Goal: Transaction & Acquisition: Download file/media

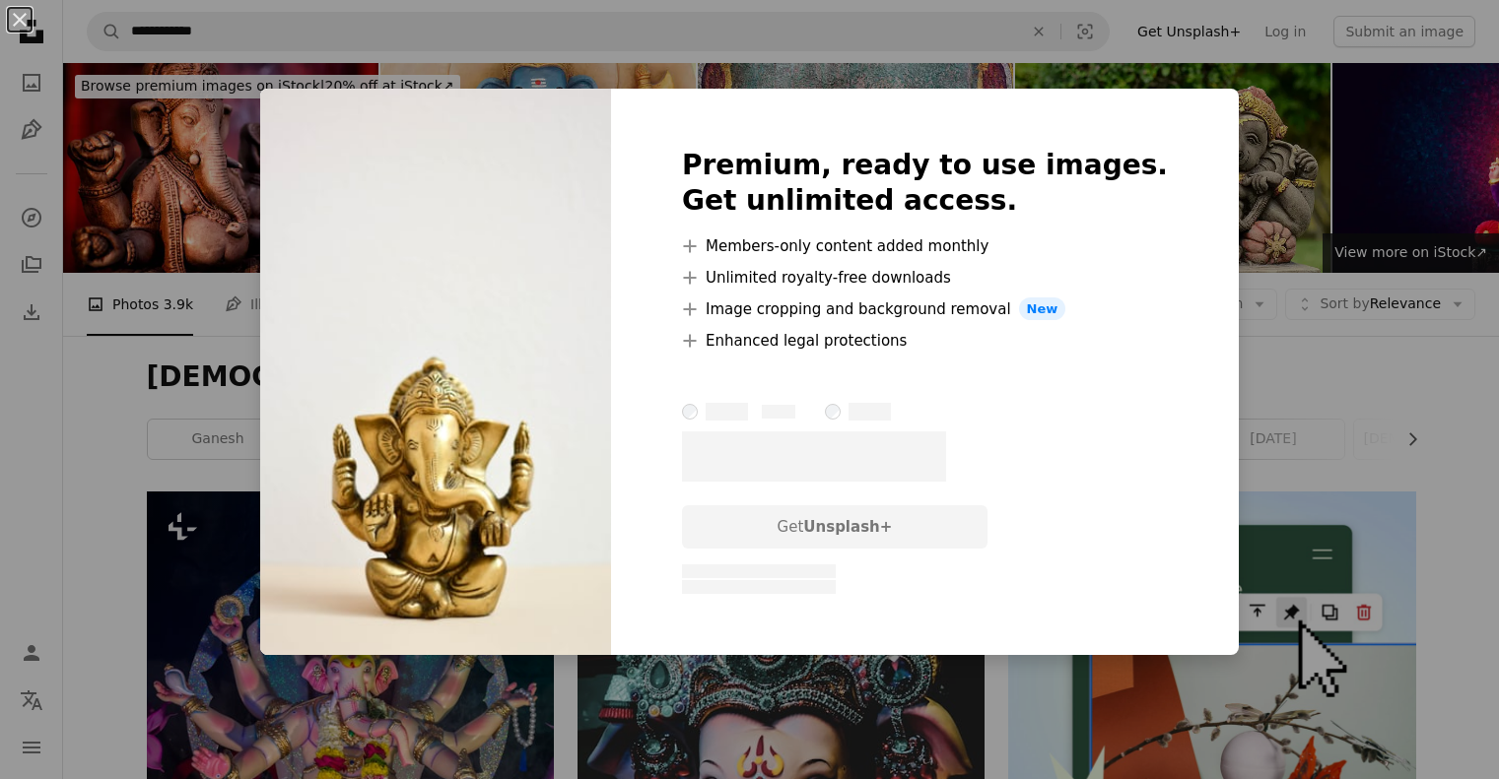
scroll to position [1688, 0]
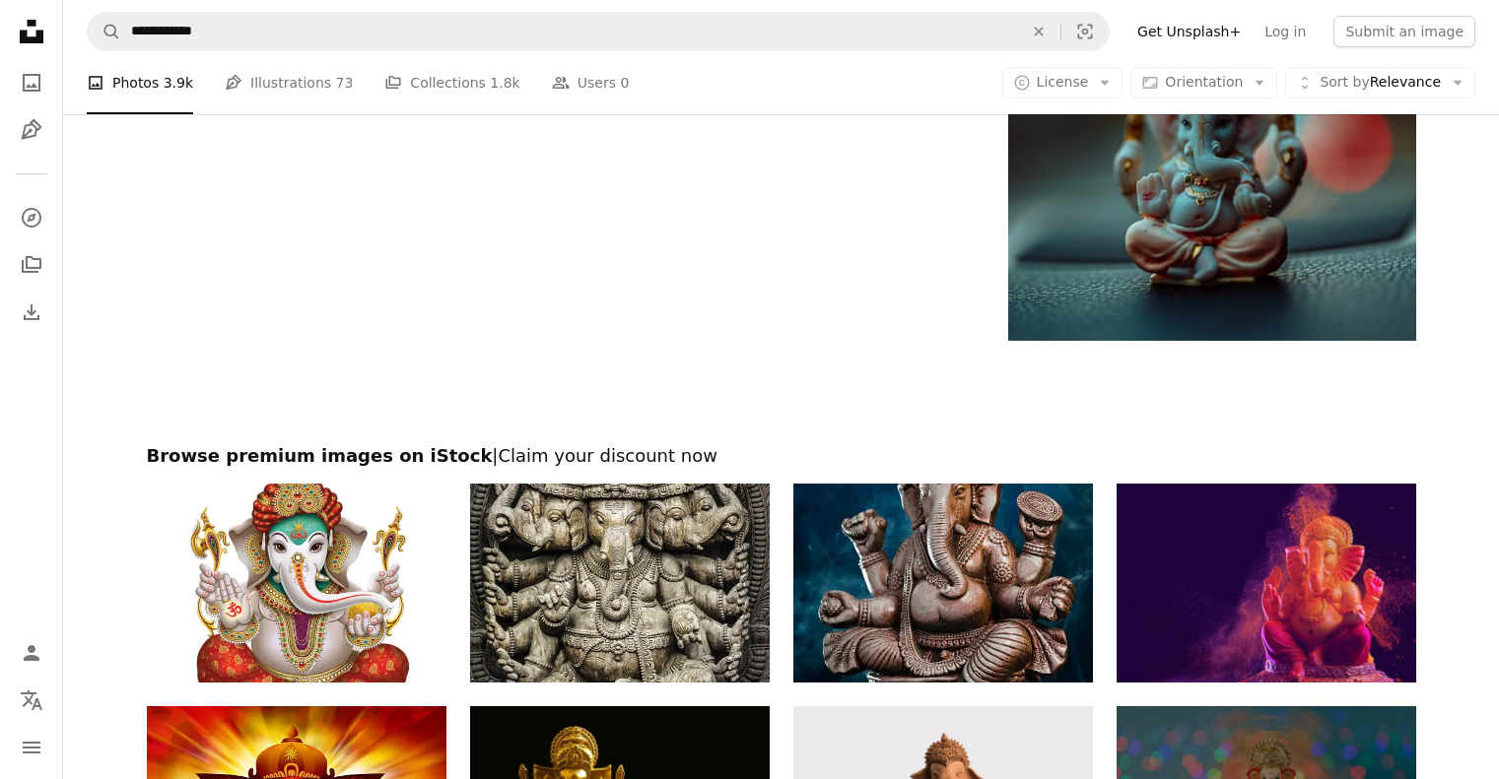
scroll to position [4431, 0]
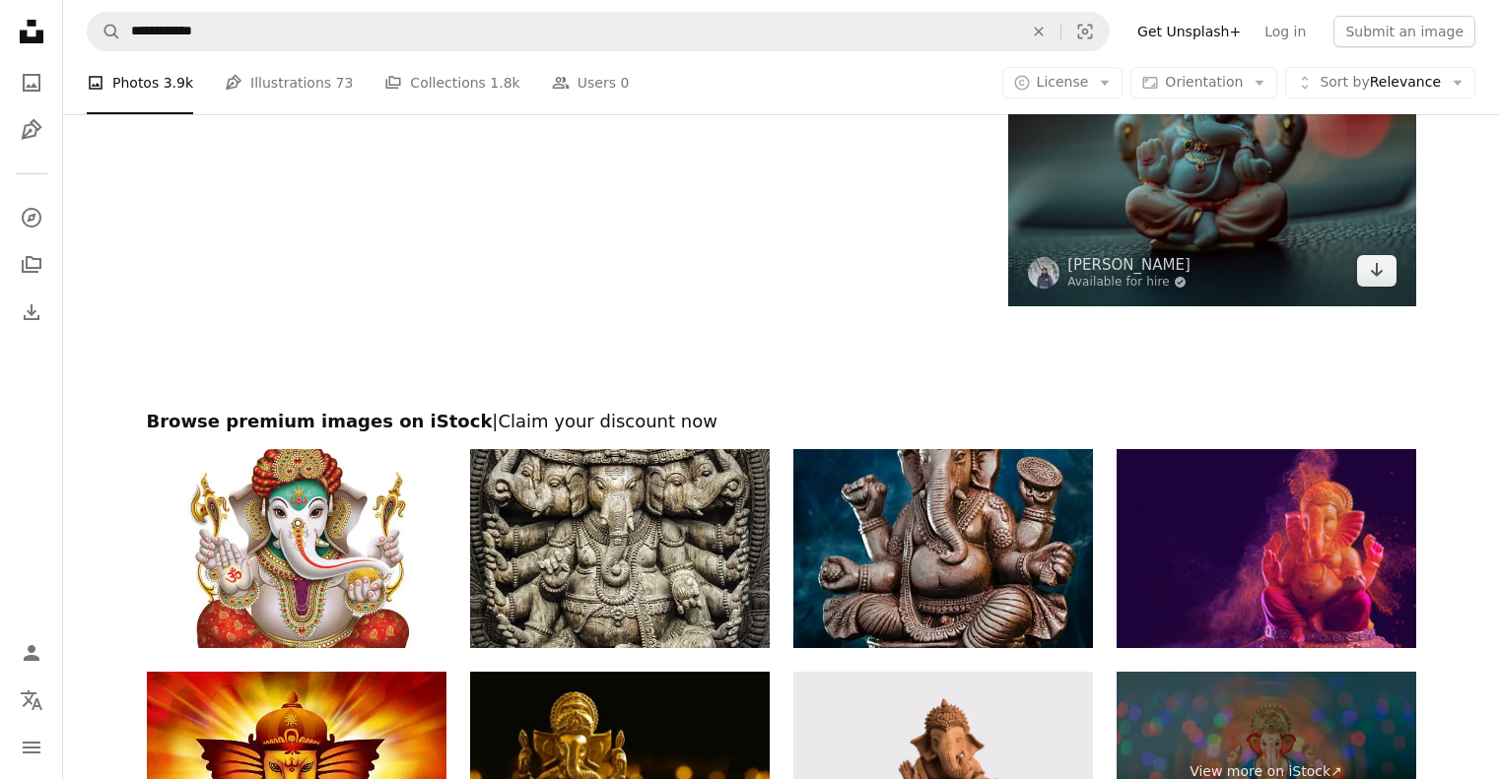
click at [1186, 197] on img at bounding box center [1211, 102] width 407 height 407
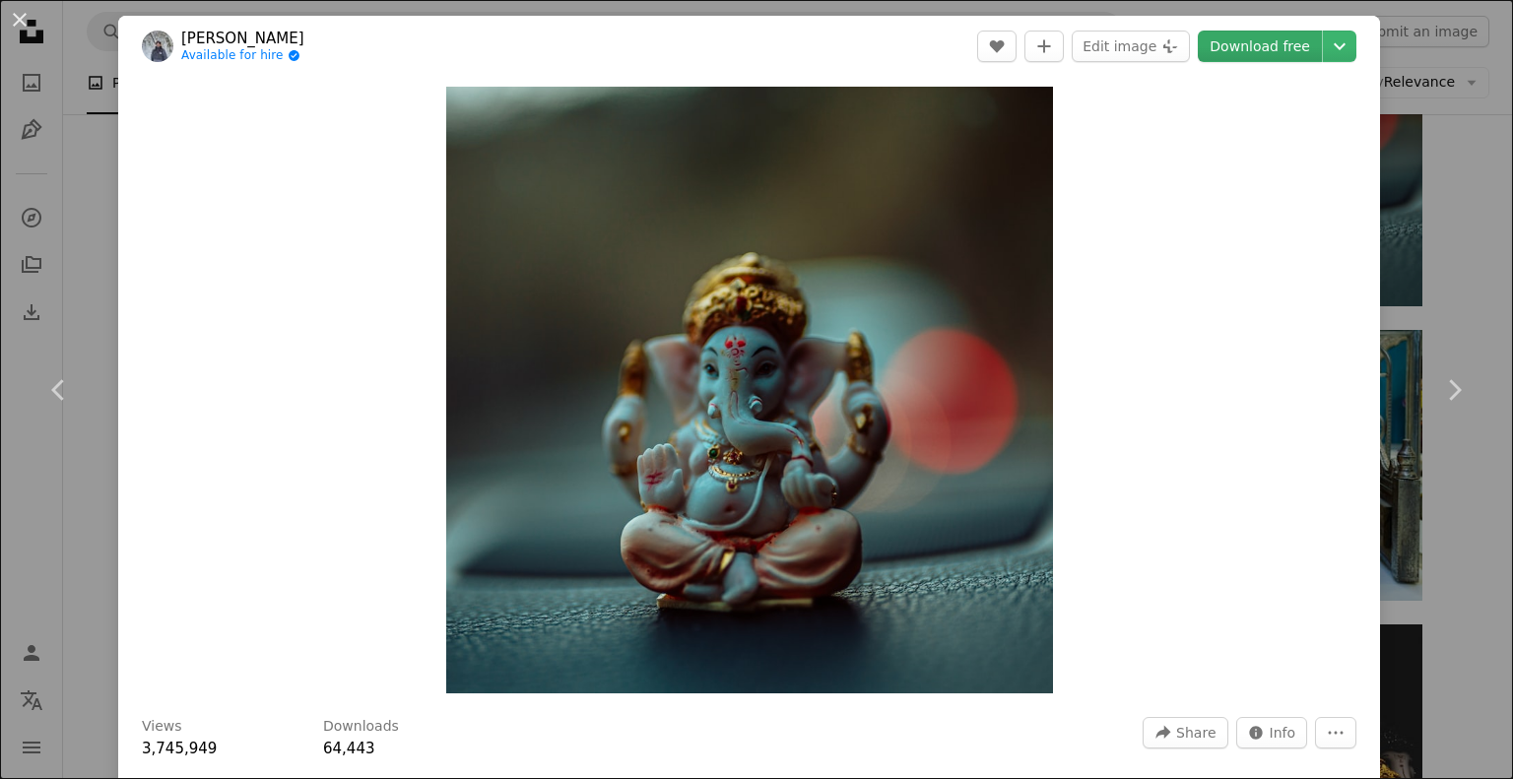
click at [1283, 45] on link "Download free" at bounding box center [1260, 47] width 124 height 32
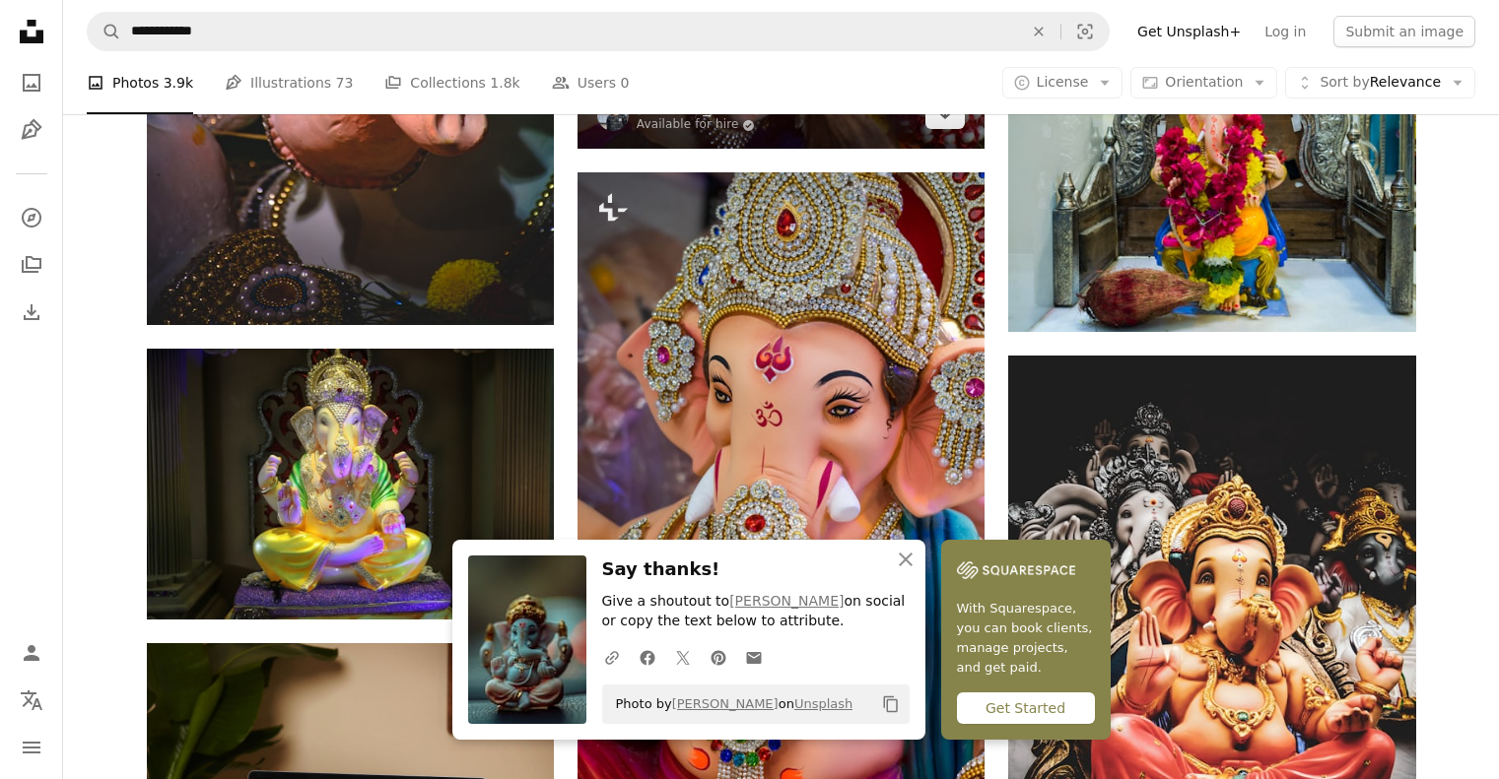
scroll to position [4701, 0]
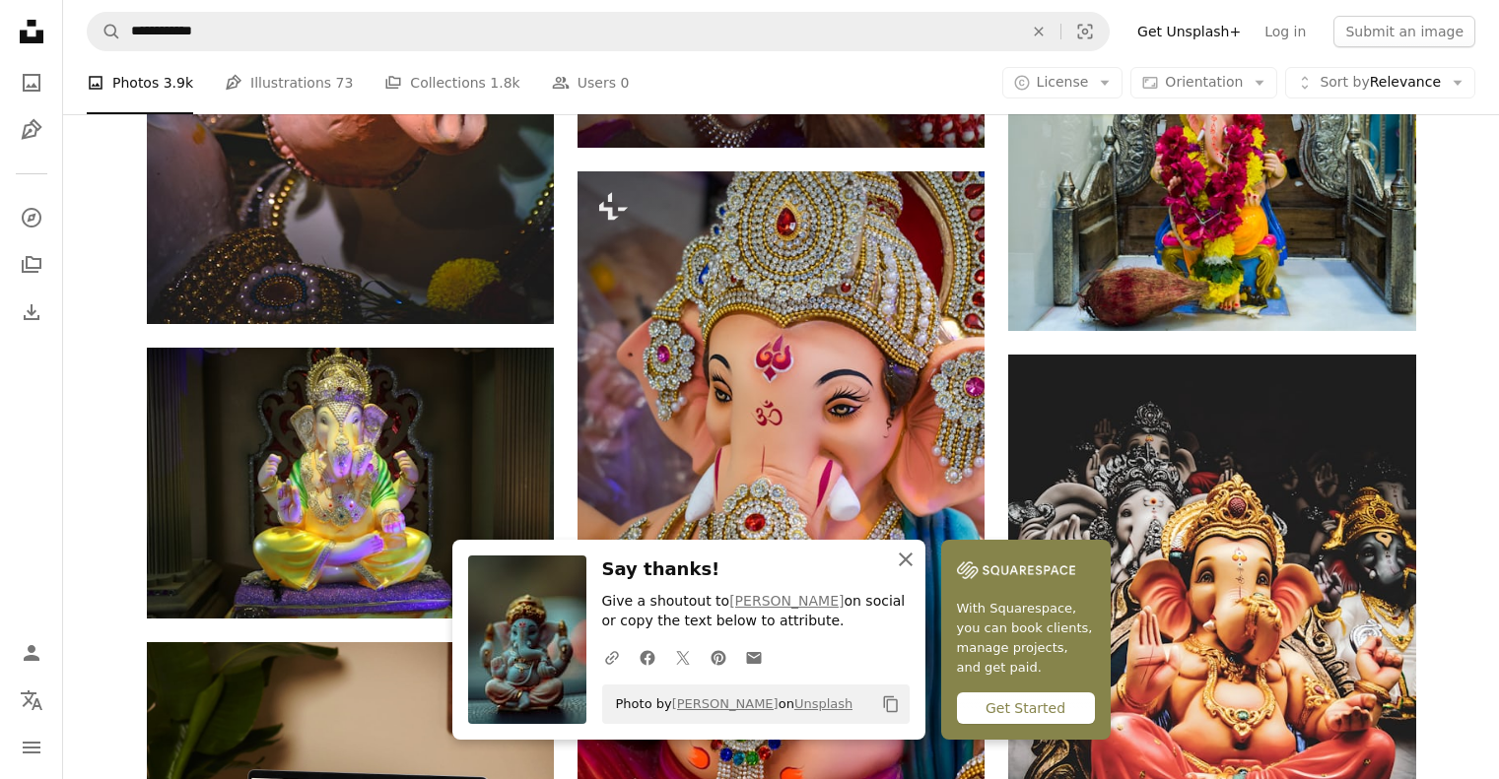
click at [905, 558] on icon "button" at bounding box center [906, 560] width 14 height 14
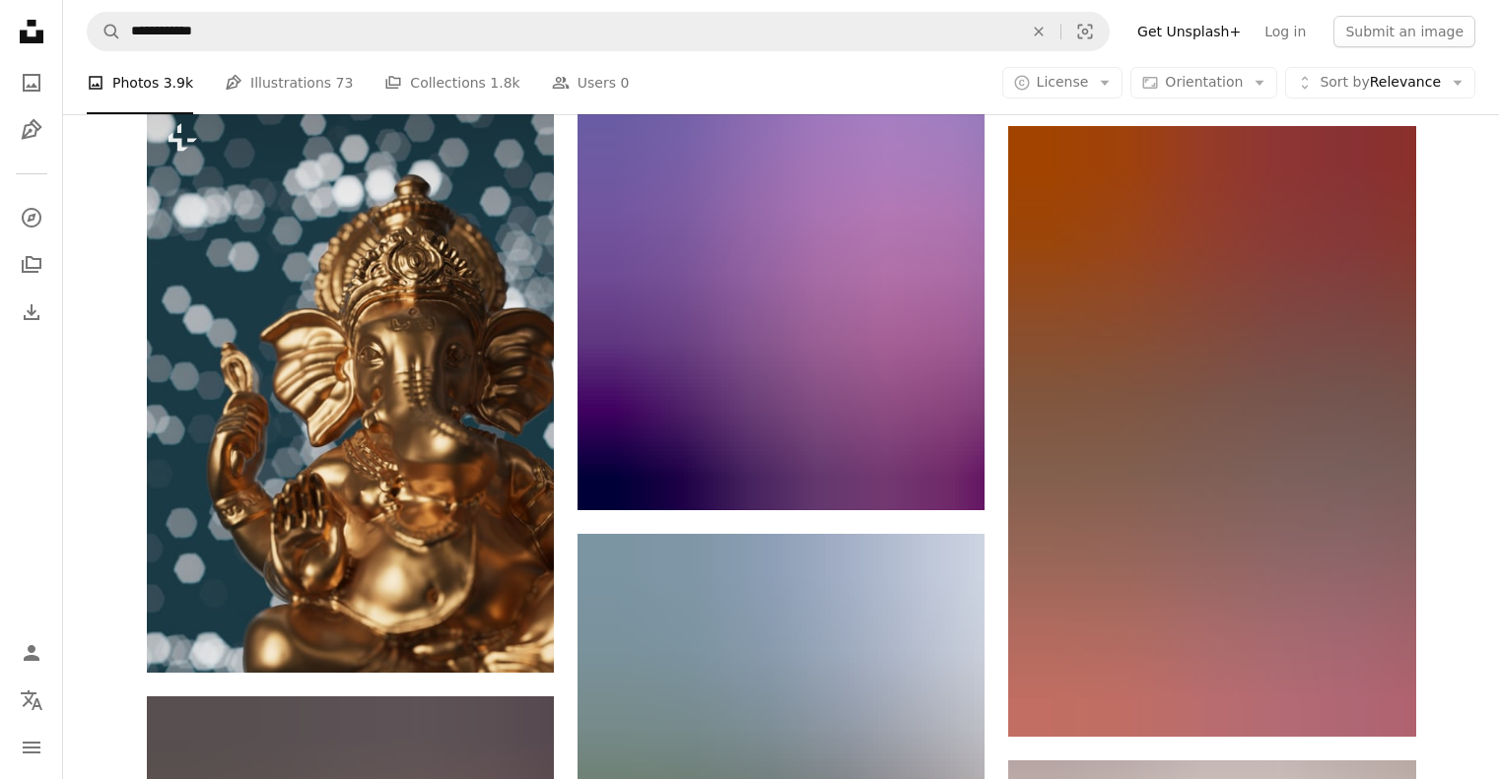
scroll to position [6435, 0]
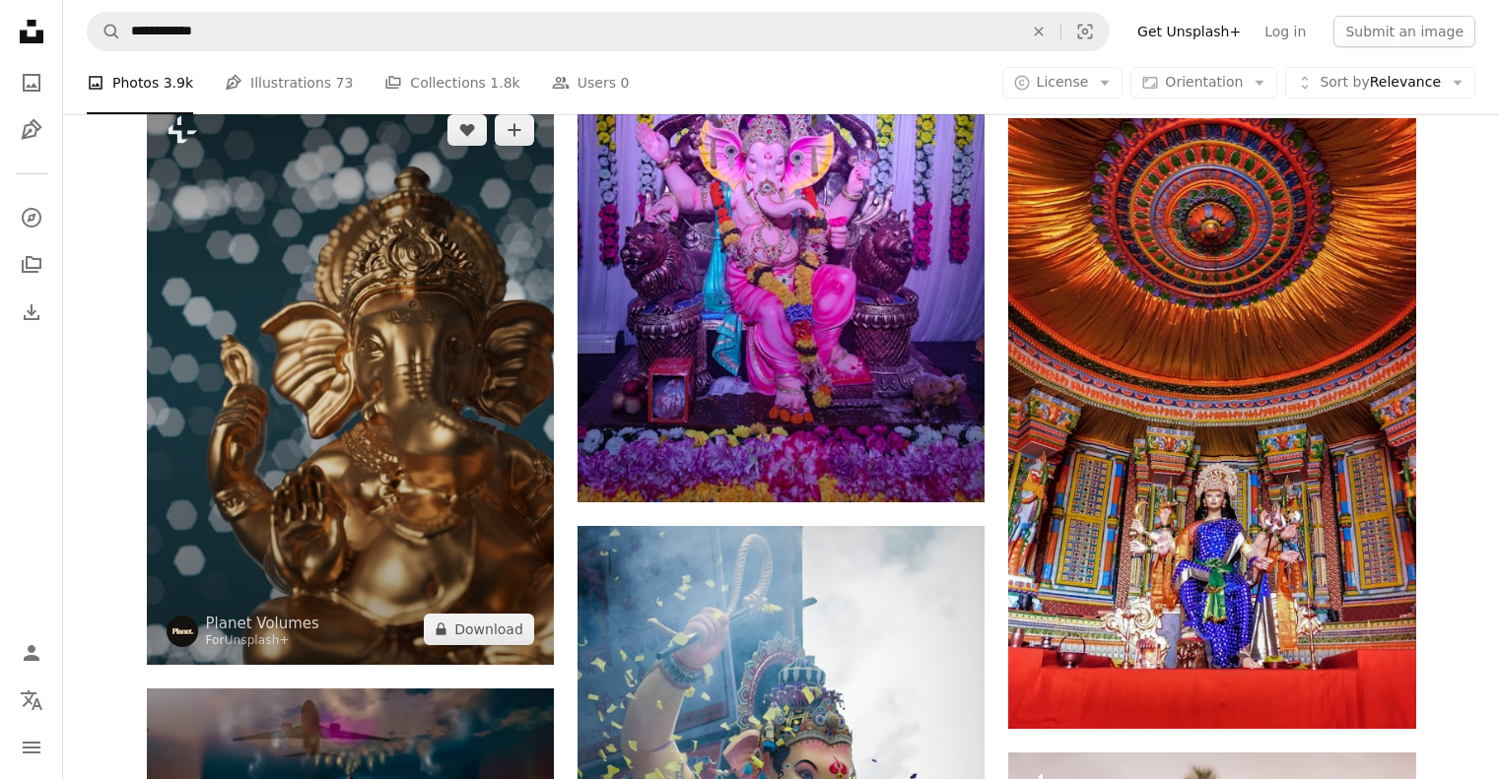
click at [352, 571] on img at bounding box center [350, 380] width 407 height 570
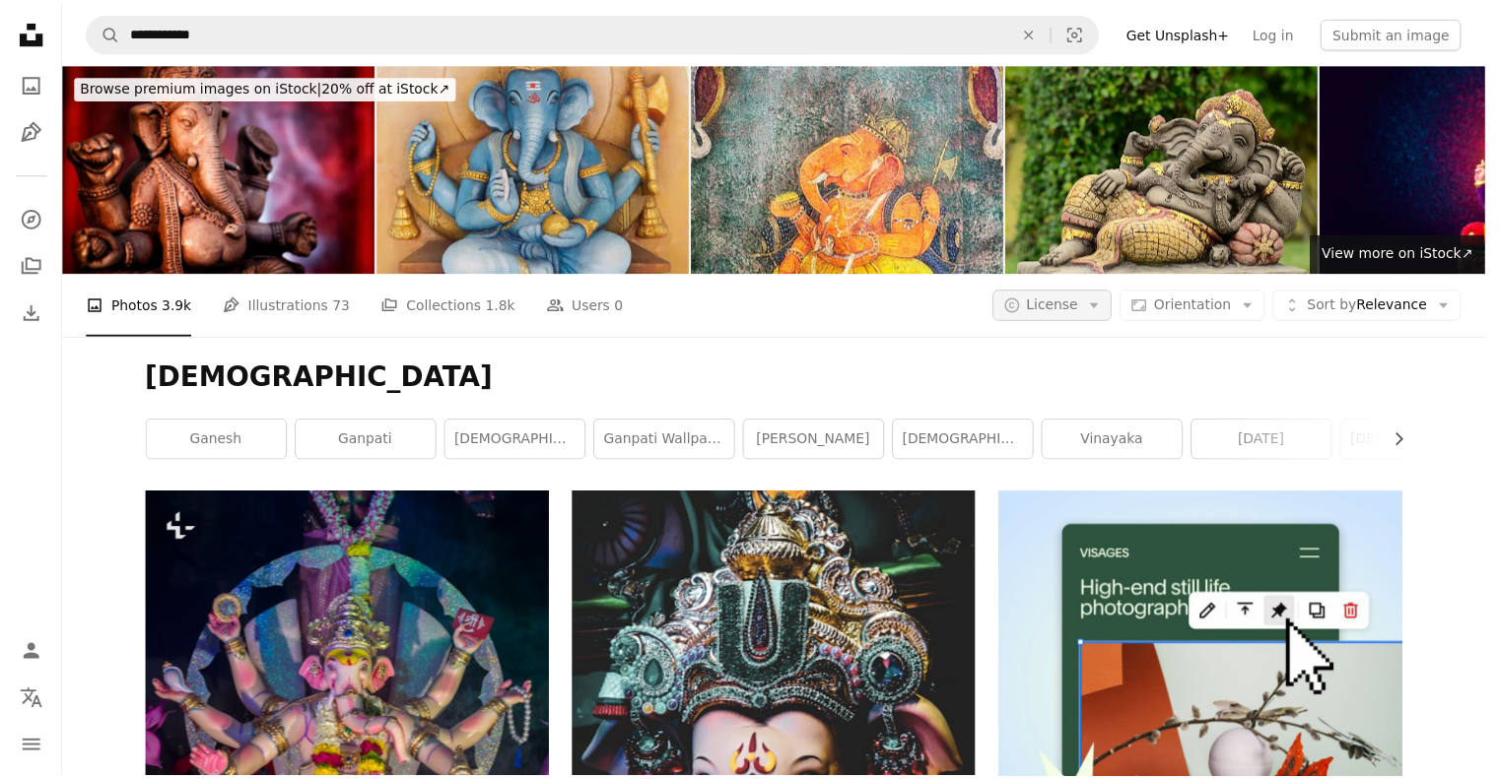
scroll to position [1163, 0]
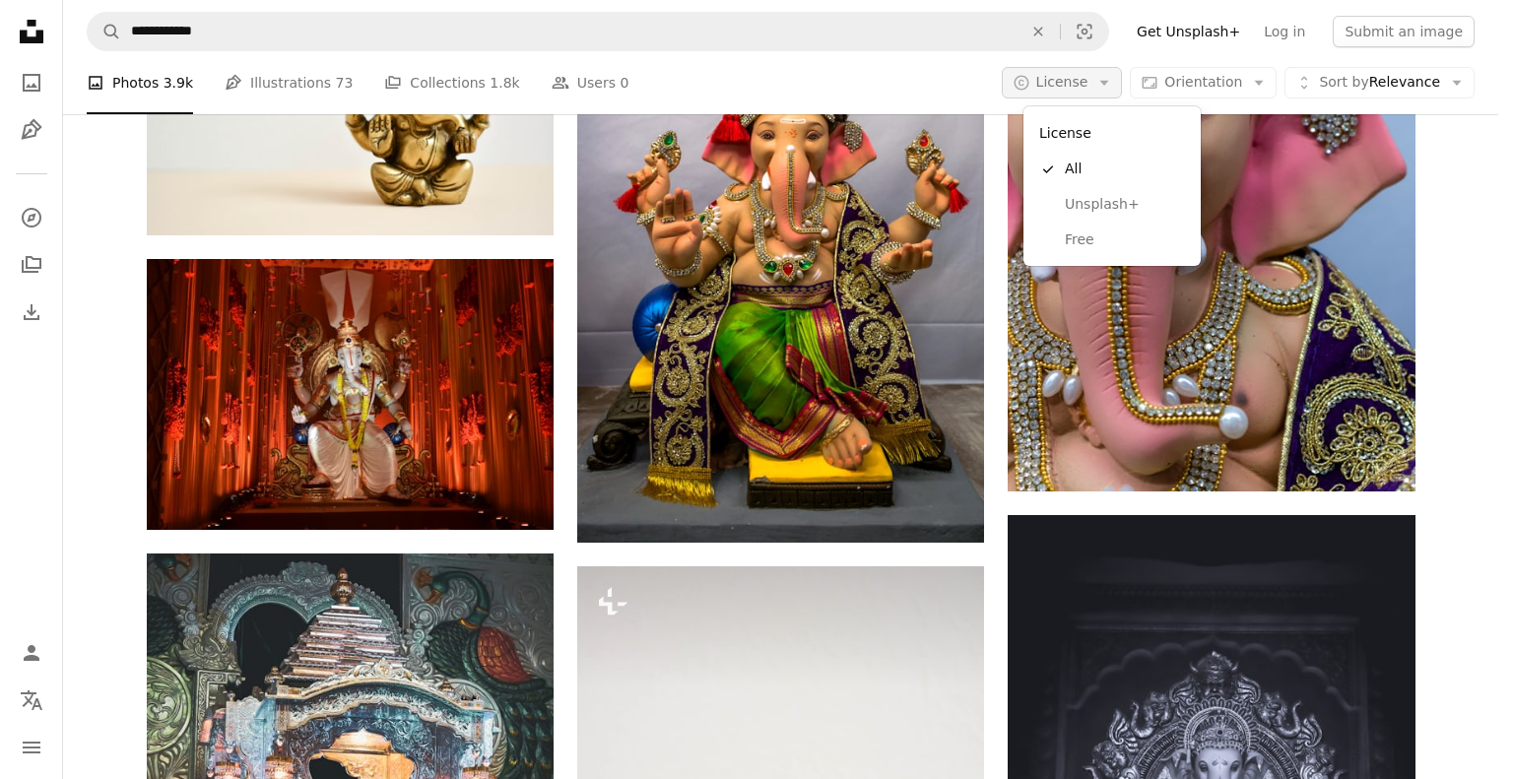
click at [1113, 90] on icon "Arrow down" at bounding box center [1105, 83] width 18 height 18
click at [1052, 243] on link "Free" at bounding box center [1113, 240] width 162 height 35
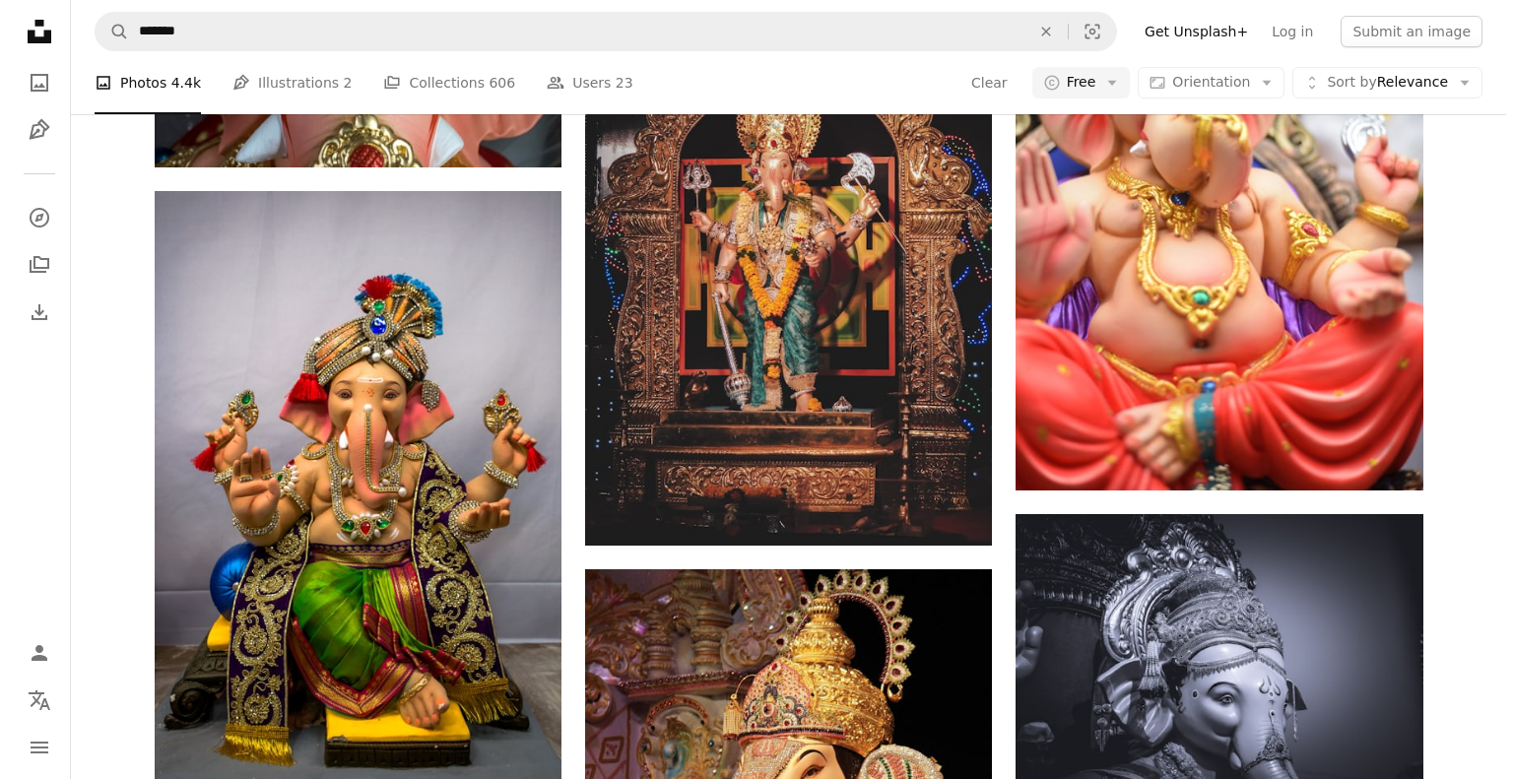
scroll to position [2949, 0]
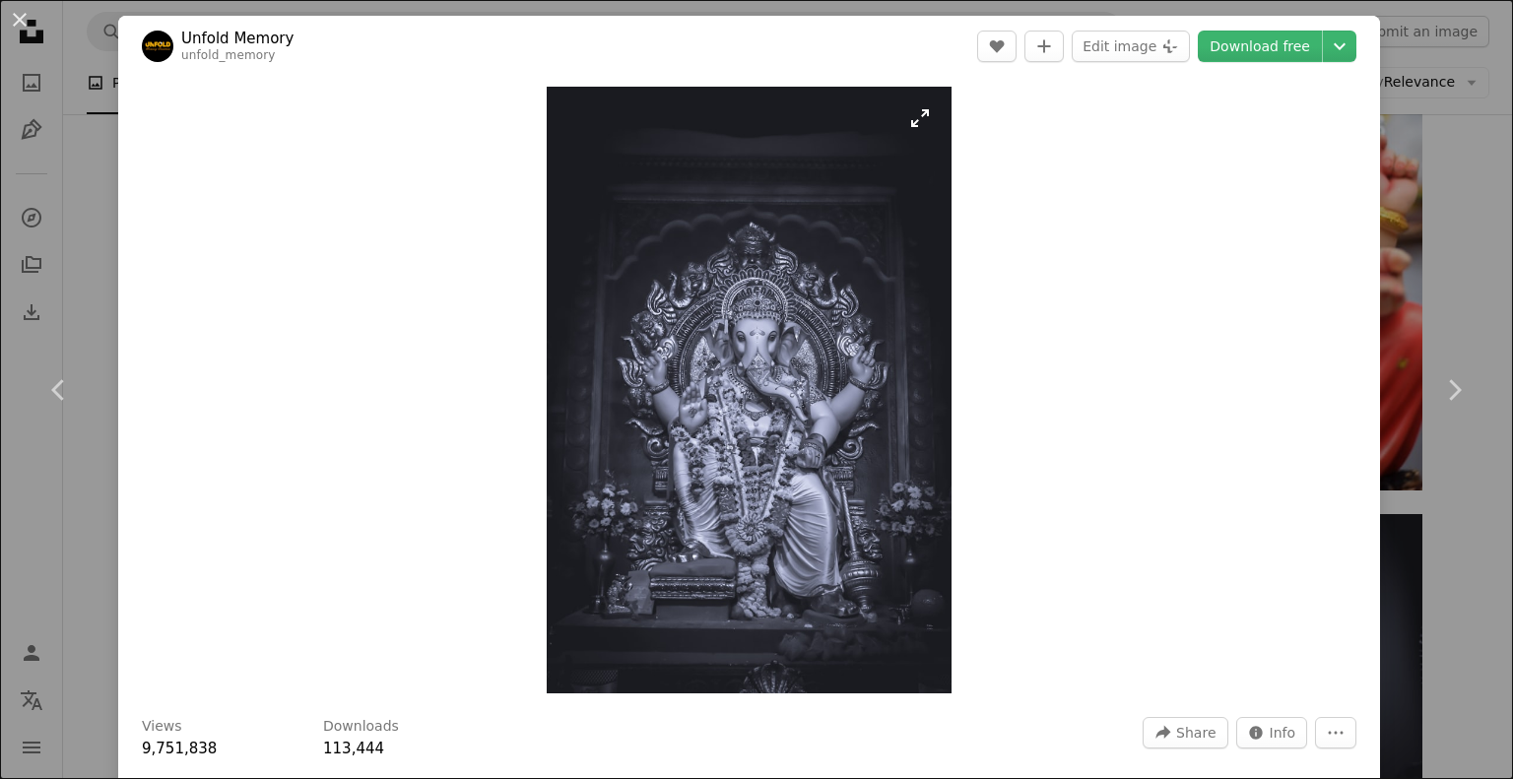
click at [842, 492] on img "Zoom in on this image" at bounding box center [749, 390] width 405 height 607
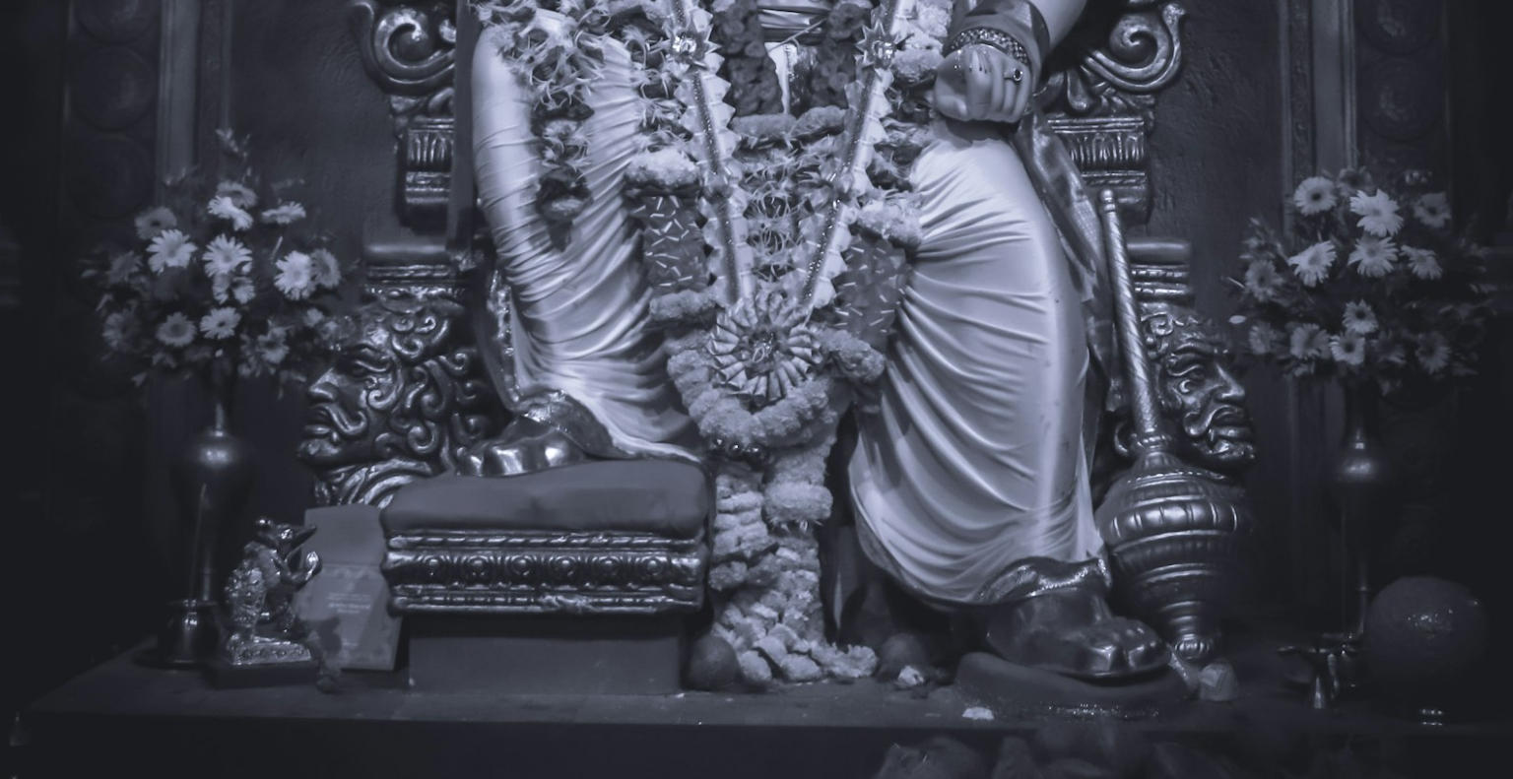
scroll to position [1307, 0]
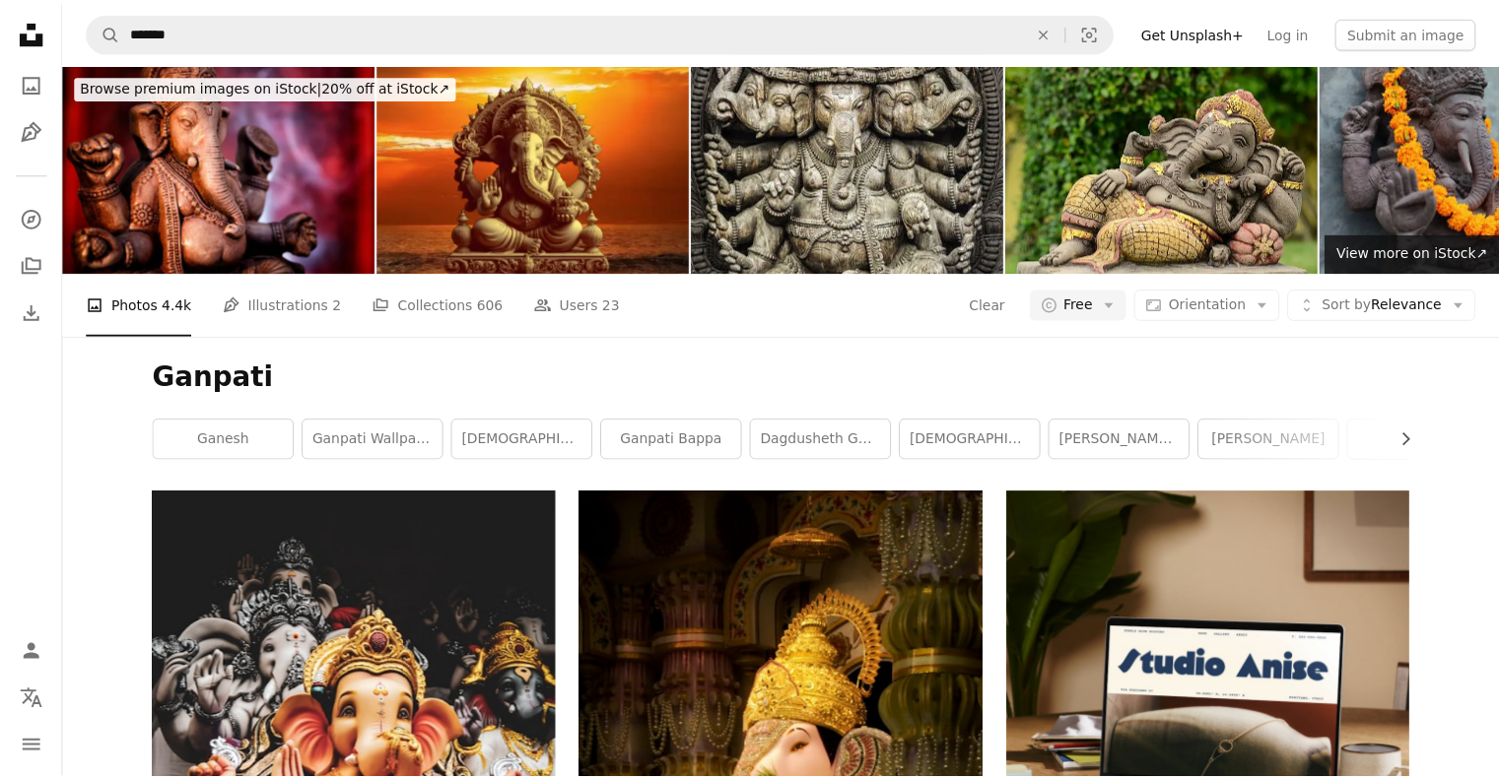
scroll to position [2949, 0]
